Goal: Task Accomplishment & Management: Manage account settings

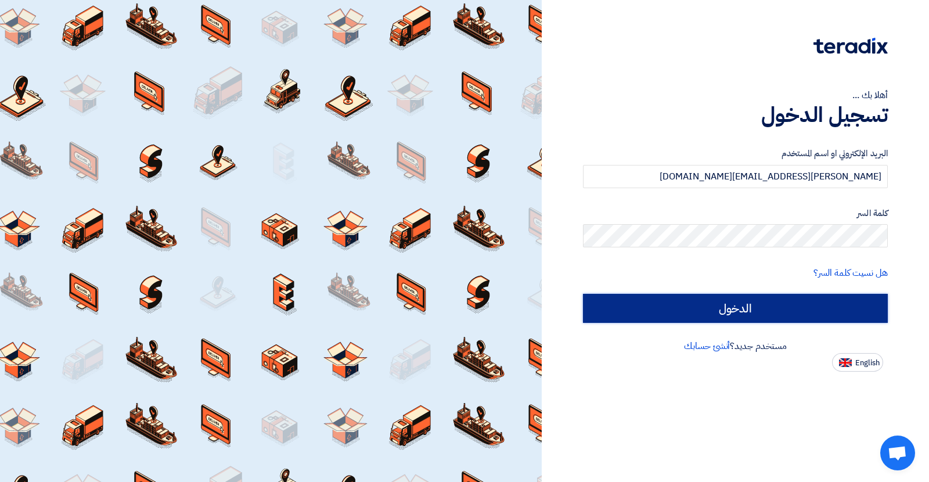
click at [719, 314] on input "الدخول" at bounding box center [735, 308] width 305 height 29
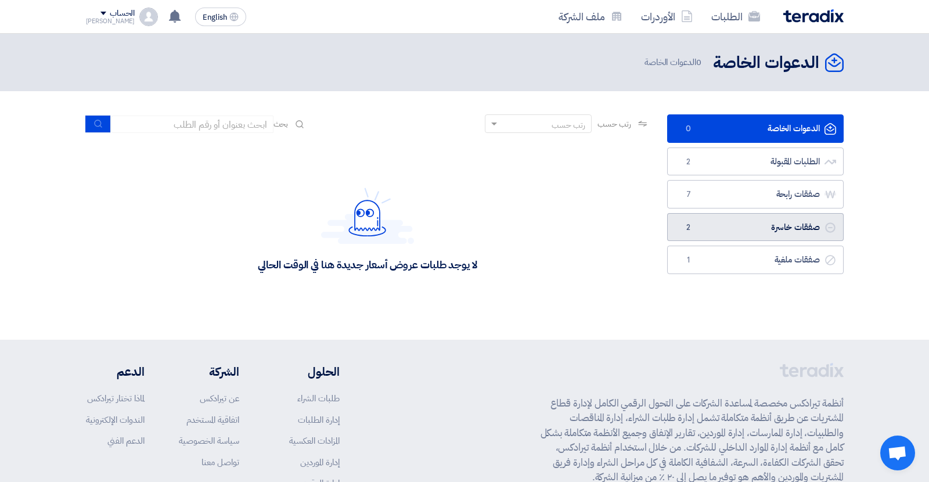
click at [737, 238] on link "صفقات خاسرة صفقات خاسرة 2" at bounding box center [755, 227] width 177 height 28
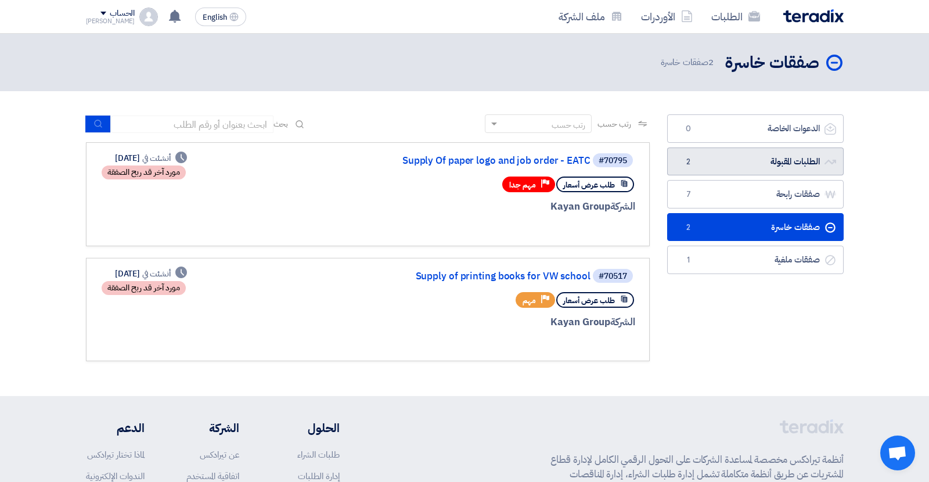
click at [725, 167] on link "الطلبات المقبولة الطلبات المقبولة 2" at bounding box center [755, 162] width 177 height 28
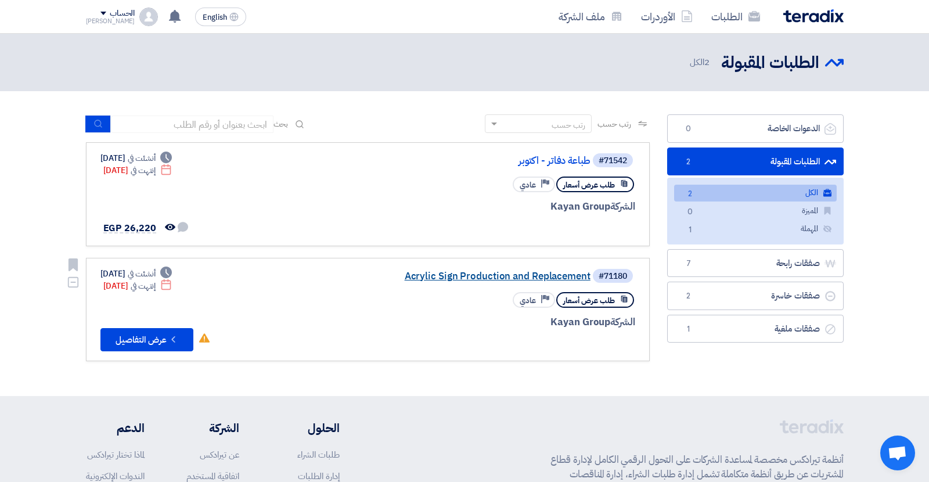
click at [468, 276] on link "Acrylic Sign Production and Replacement" at bounding box center [474, 276] width 232 height 10
click at [555, 163] on link "طباعة دفاتر - اكتوبر" at bounding box center [474, 161] width 232 height 10
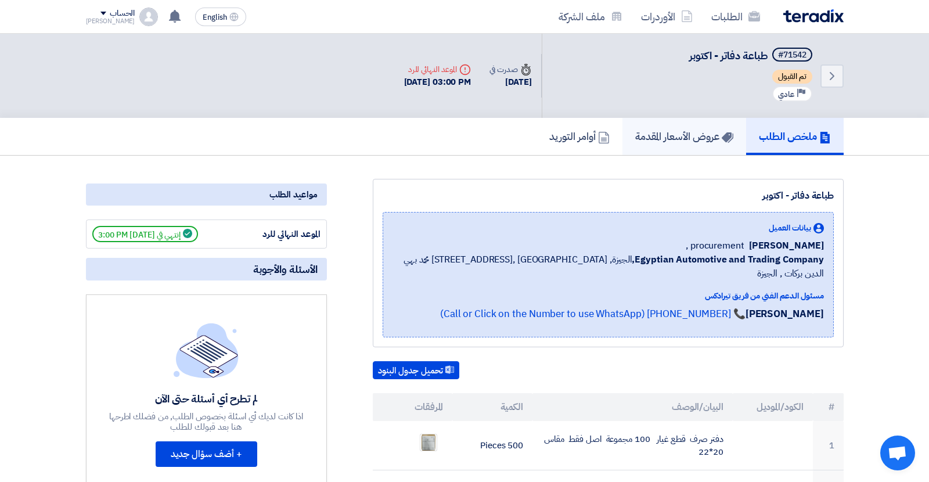
click at [685, 143] on link "عروض الأسعار المقدمة" at bounding box center [685, 136] width 124 height 37
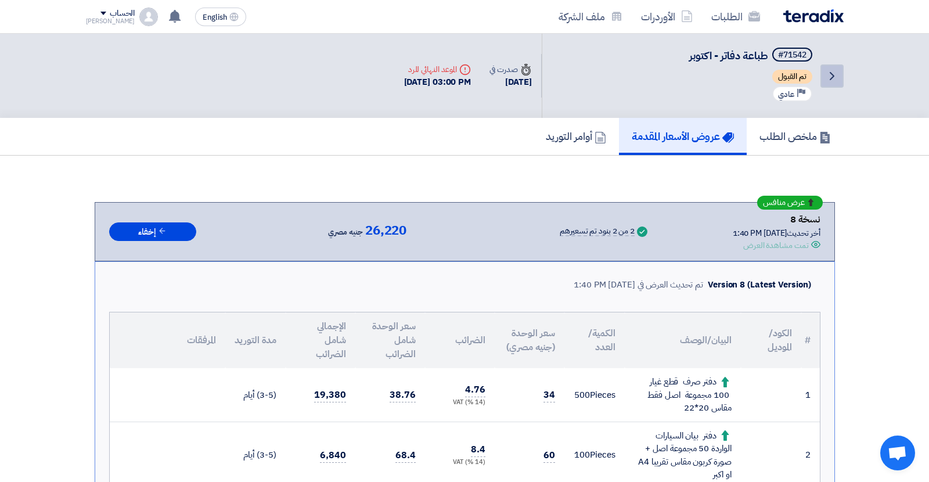
click at [831, 77] on use at bounding box center [832, 76] width 5 height 8
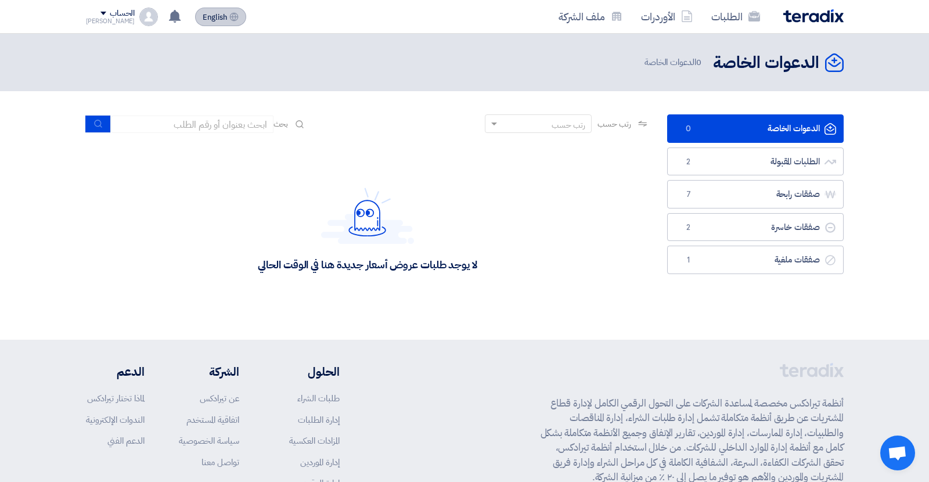
click at [203, 14] on span "English" at bounding box center [215, 17] width 24 height 8
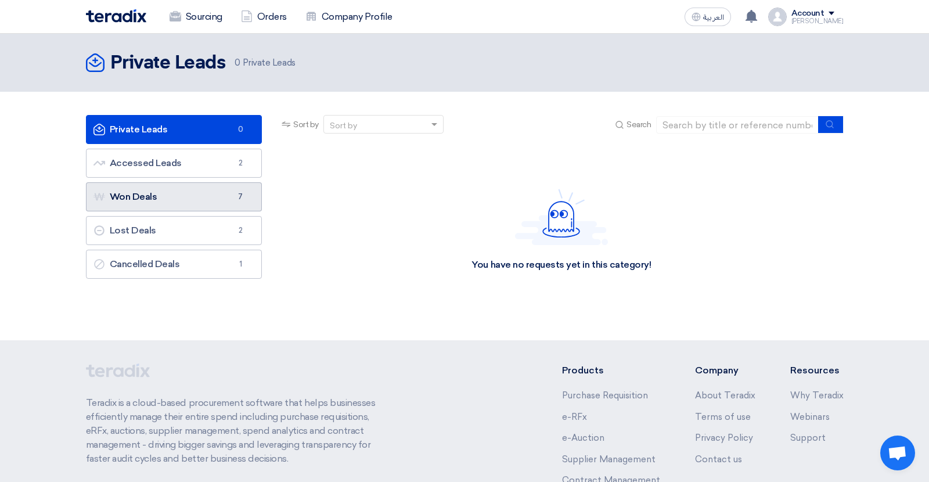
click at [209, 204] on link "Won Deals Won Deals 7" at bounding box center [174, 196] width 177 height 29
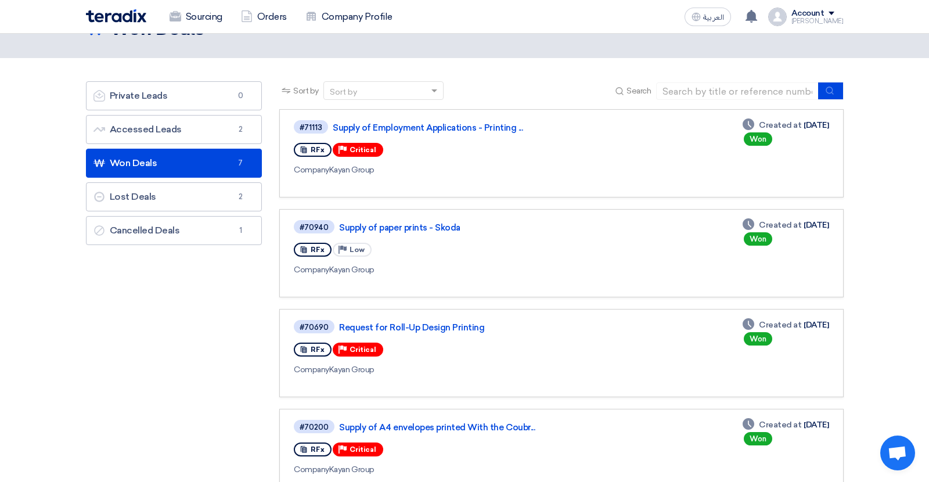
scroll to position [33, 0]
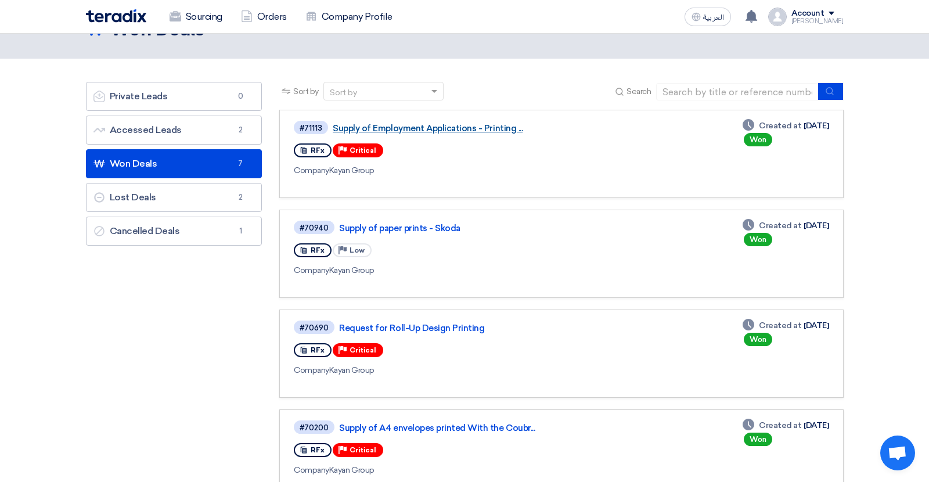
click at [426, 130] on link "Supply of Employment Applications - Printing ..." at bounding box center [478, 128] width 290 height 10
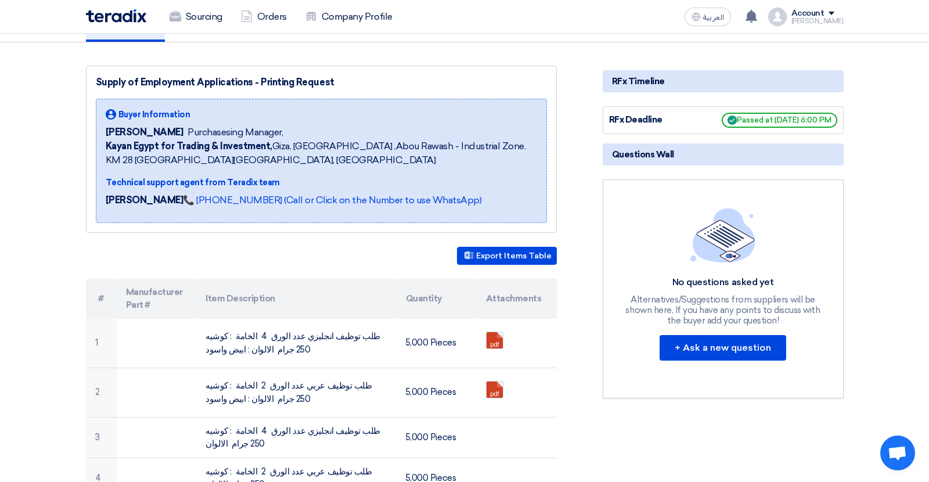
scroll to position [122, 0]
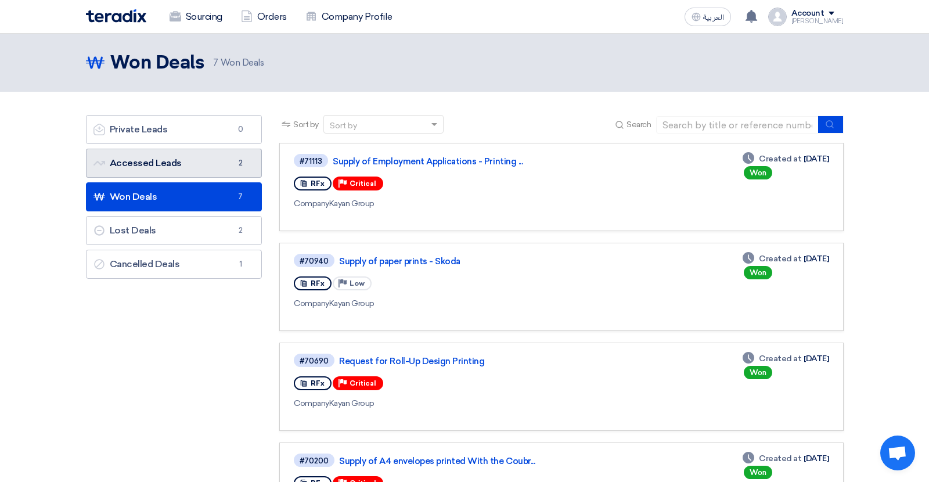
click at [193, 165] on link "Accessed Leads Accessed Leads 2" at bounding box center [174, 163] width 177 height 29
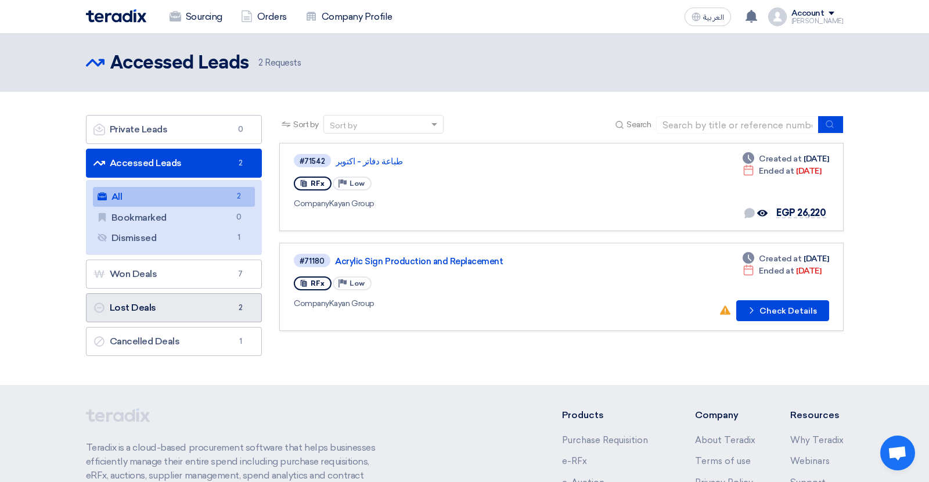
click at [203, 304] on link "Lost Deals Lost Deals 2" at bounding box center [174, 307] width 177 height 29
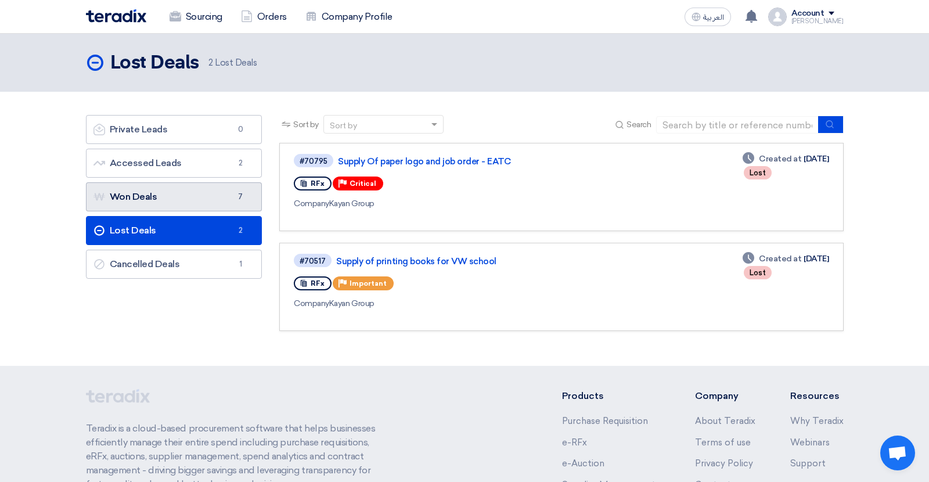
click at [189, 189] on link "Won Deals Won Deals 7" at bounding box center [174, 196] width 177 height 29
